Goal: Information Seeking & Learning: Check status

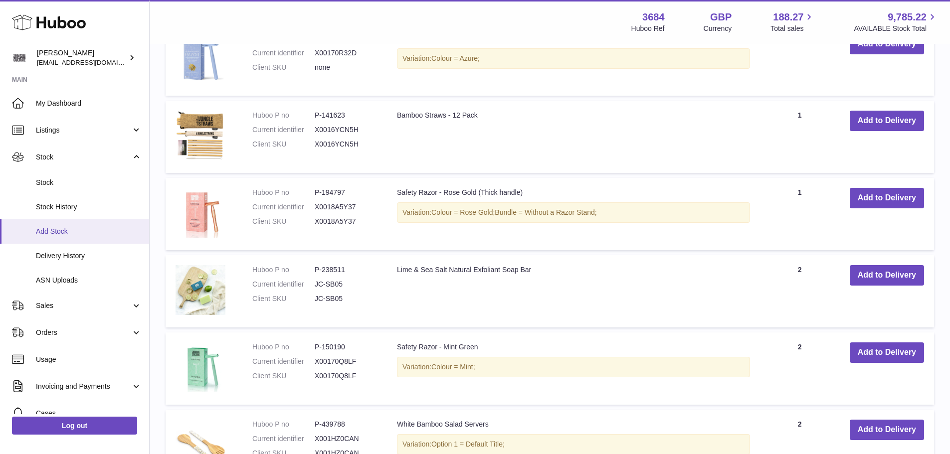
scroll to position [494, 0]
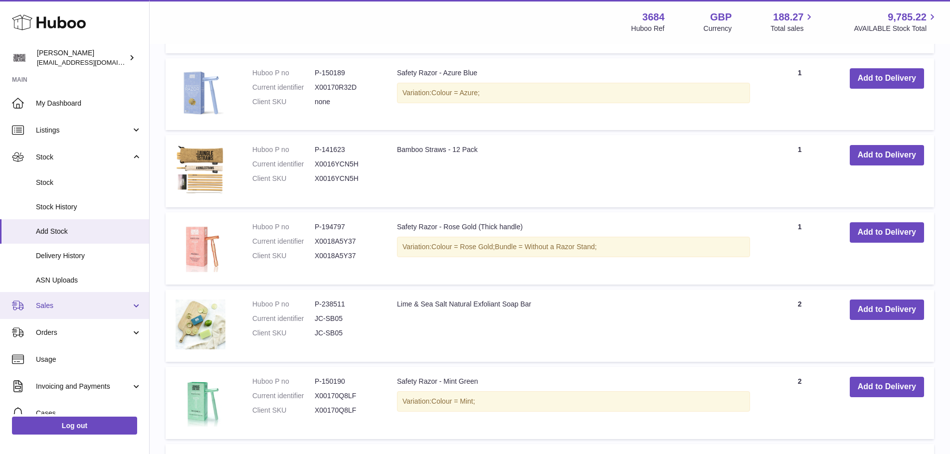
click at [64, 305] on span "Sales" at bounding box center [83, 305] width 95 height 9
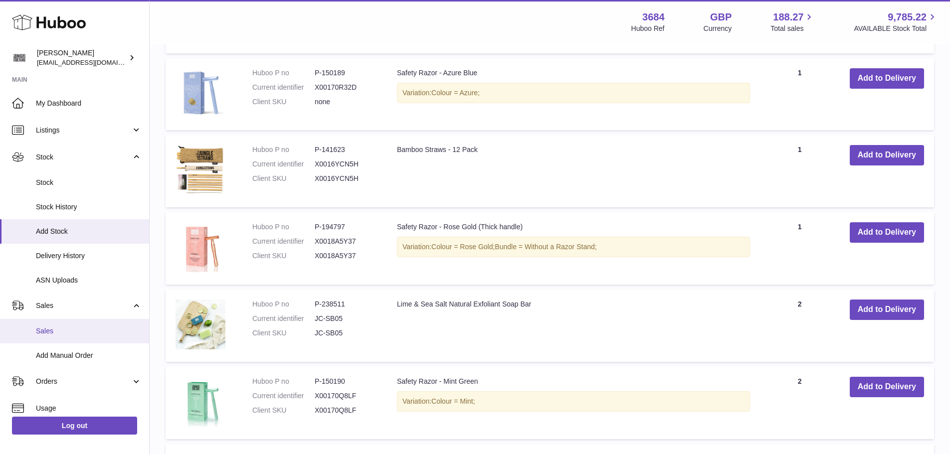
click at [58, 332] on span "Sales" at bounding box center [89, 331] width 106 height 9
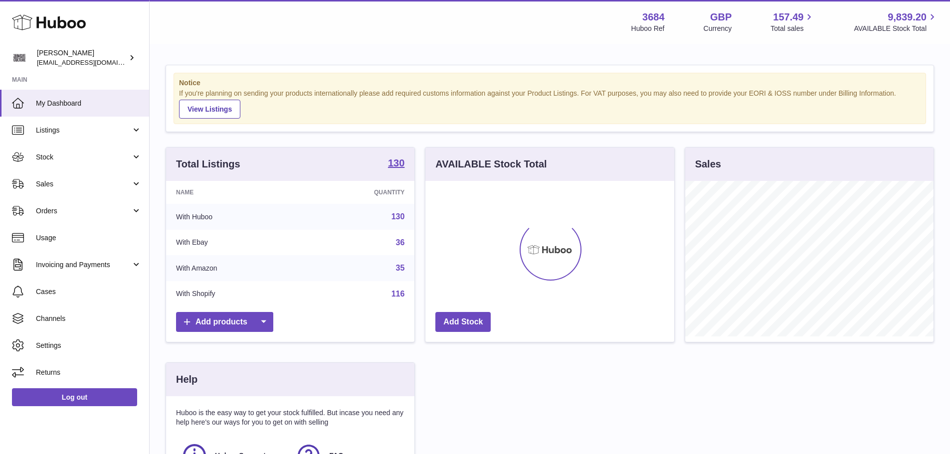
scroll to position [156, 249]
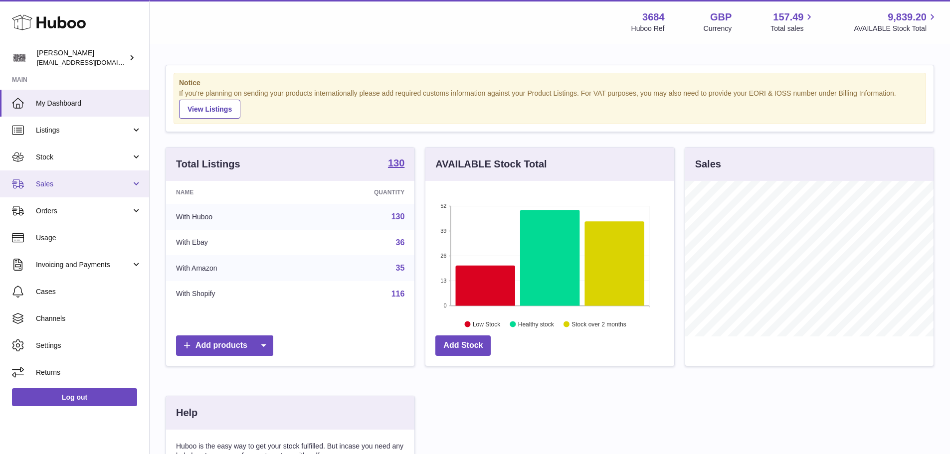
click at [66, 195] on link "Sales" at bounding box center [74, 183] width 149 height 27
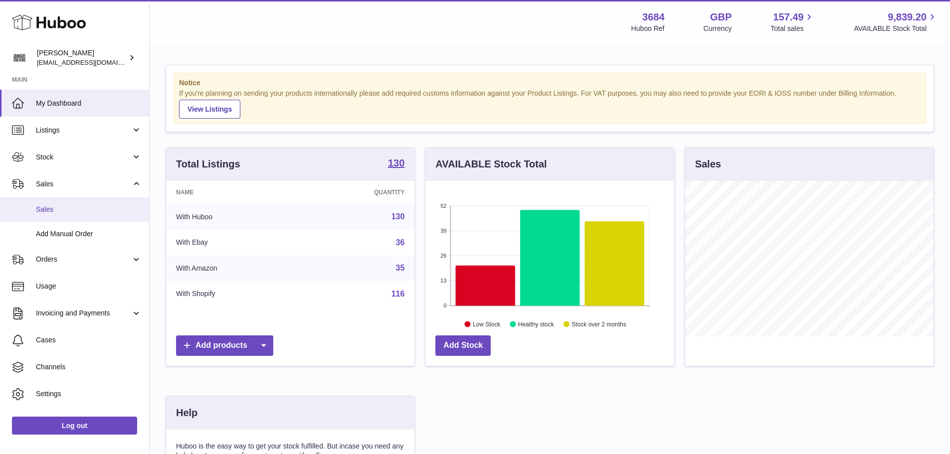
click at [64, 209] on span "Sales" at bounding box center [89, 209] width 106 height 9
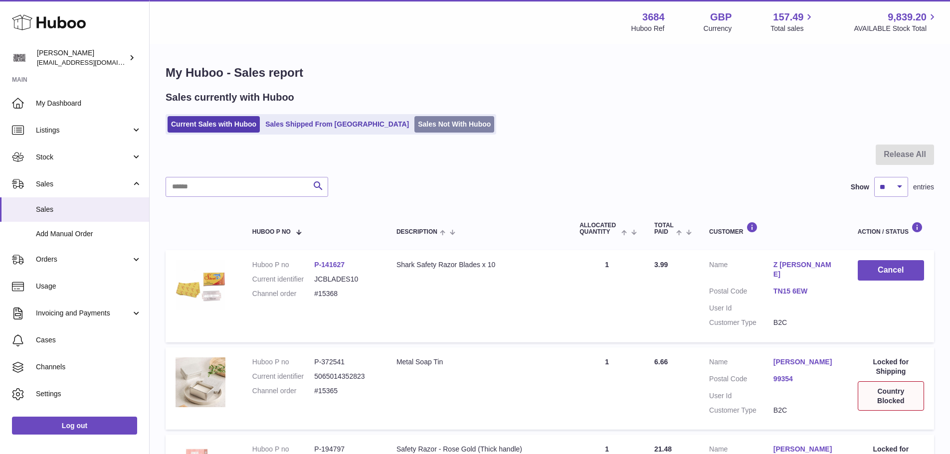
click at [414, 121] on link "Sales Not With Huboo" at bounding box center [454, 124] width 80 height 16
